Goal: Transaction & Acquisition: Purchase product/service

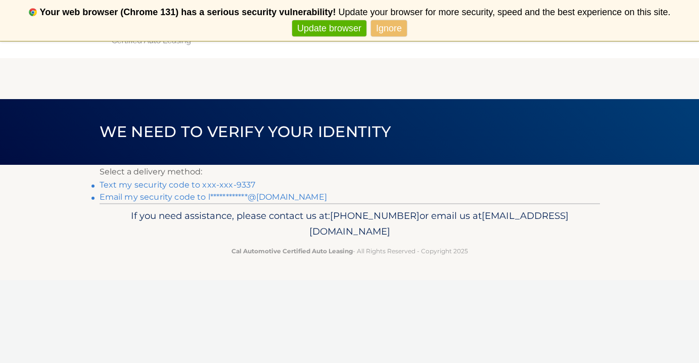
click at [241, 185] on link "Text my security code to xxx-xxx-9337" at bounding box center [178, 185] width 156 height 10
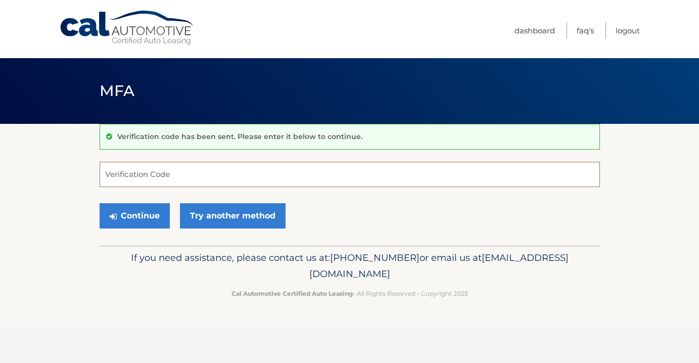
click at [240, 174] on input "Verification Code" at bounding box center [350, 174] width 500 height 25
type input "167299"
click at [129, 217] on button "Continue" at bounding box center [135, 215] width 70 height 25
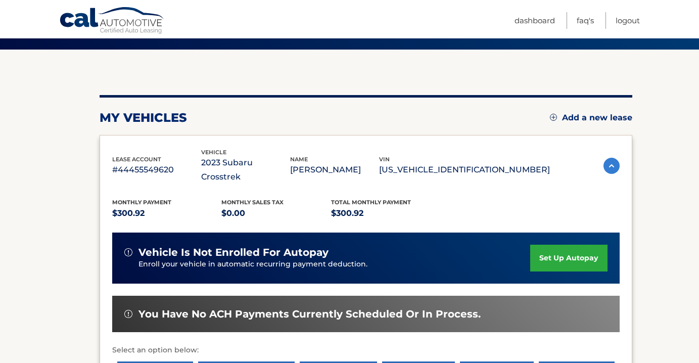
scroll to position [160, 0]
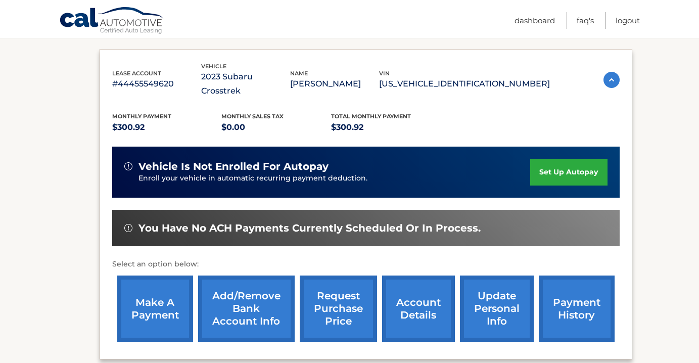
click at [145, 294] on link "make a payment" at bounding box center [155, 308] width 76 height 66
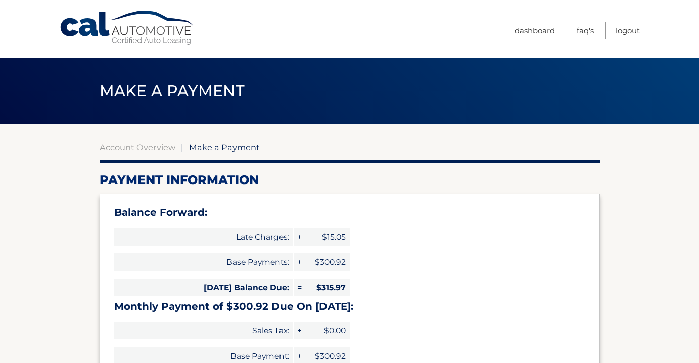
select select "ZmNkN2VjNjctZmEyNi00MGJkLThjZGQtNWYwNWRhZjFmZGEy"
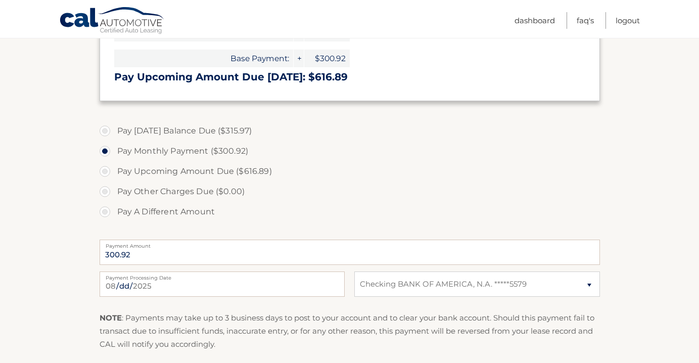
scroll to position [427, 0]
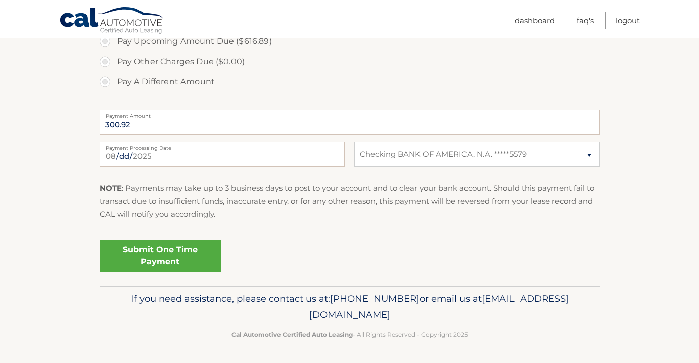
click at [171, 249] on link "Submit One Time Payment" at bounding box center [160, 255] width 121 height 32
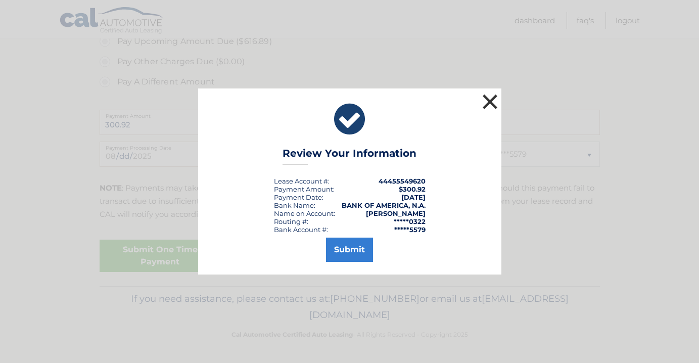
click at [491, 103] on button "×" at bounding box center [490, 101] width 20 height 20
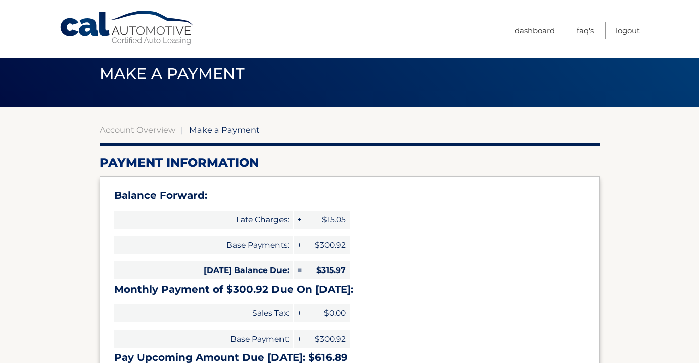
scroll to position [0, 0]
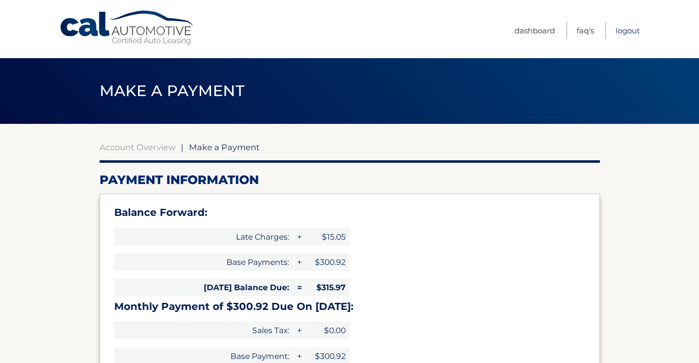
click at [621, 28] on link "Logout" at bounding box center [627, 30] width 24 height 17
